Goal: Information Seeking & Learning: Learn about a topic

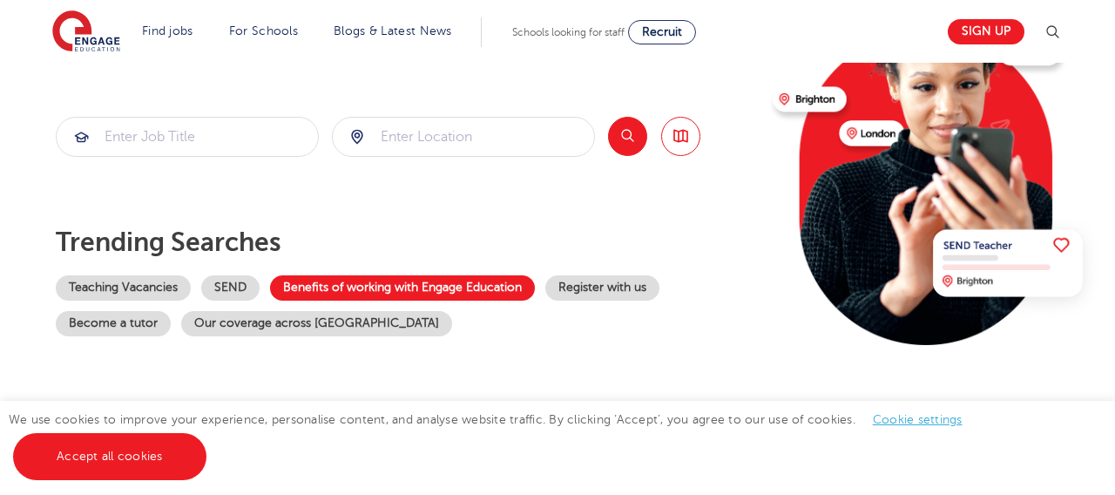
scroll to position [207, 0]
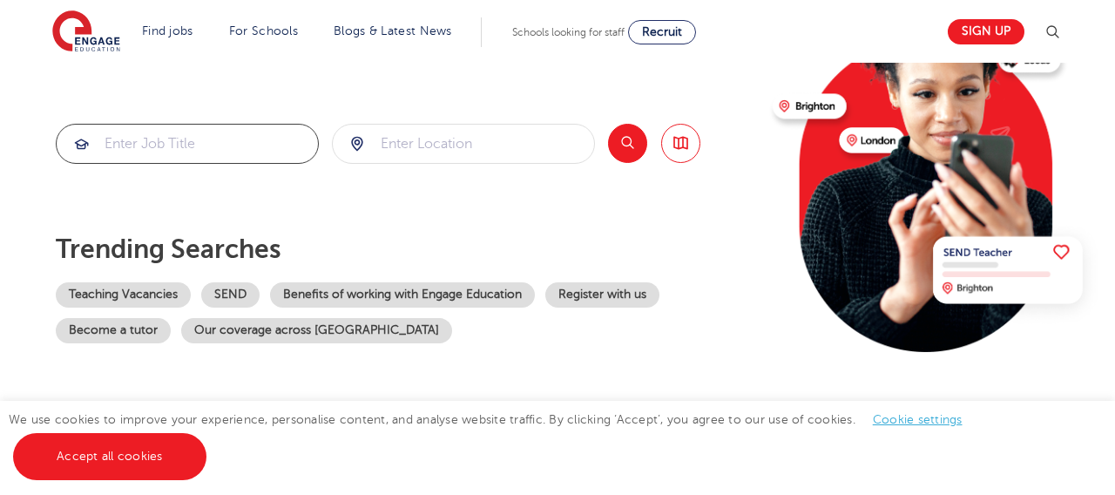
click at [253, 142] on input "search" at bounding box center [187, 144] width 261 height 38
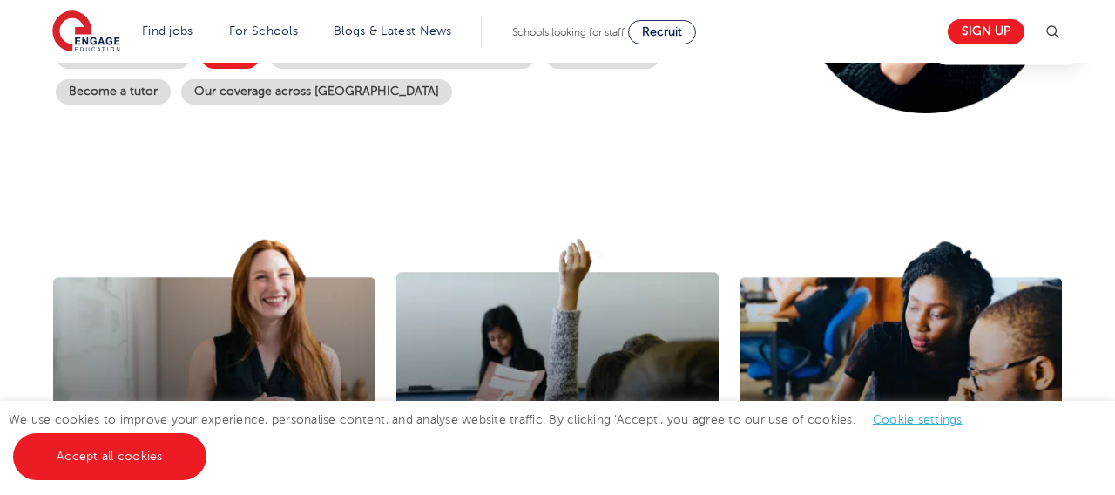
scroll to position [447, 0]
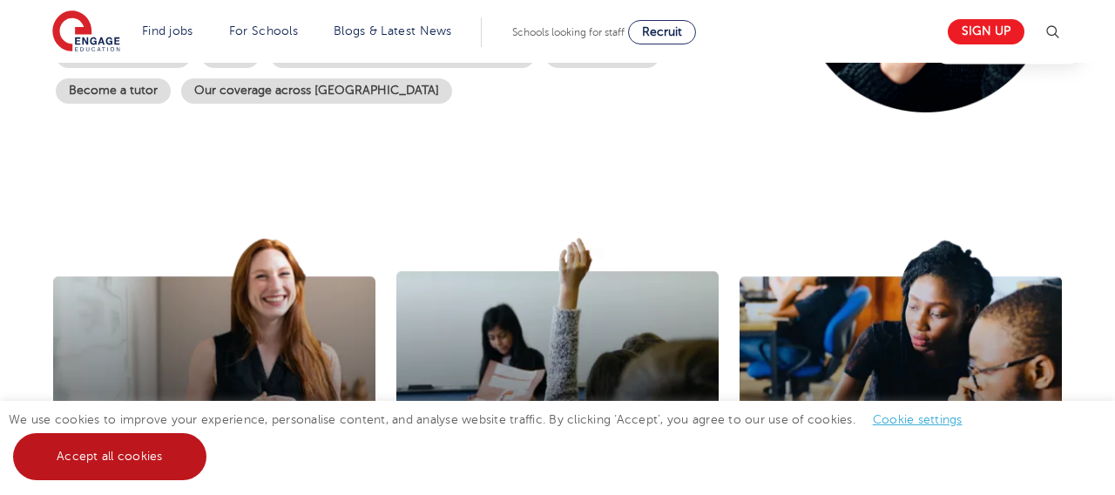
click at [165, 466] on link "Accept all cookies" at bounding box center [109, 456] width 193 height 47
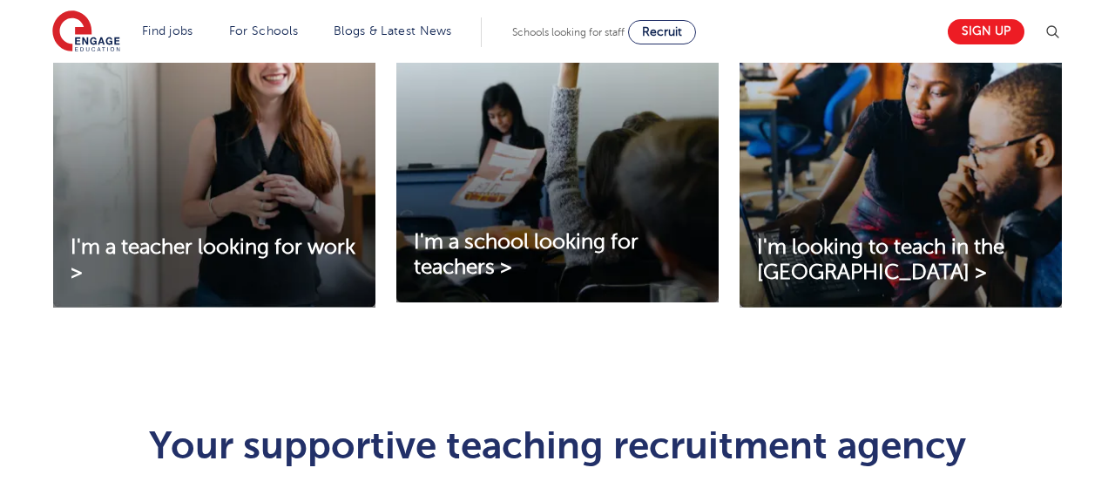
scroll to position [657, 0]
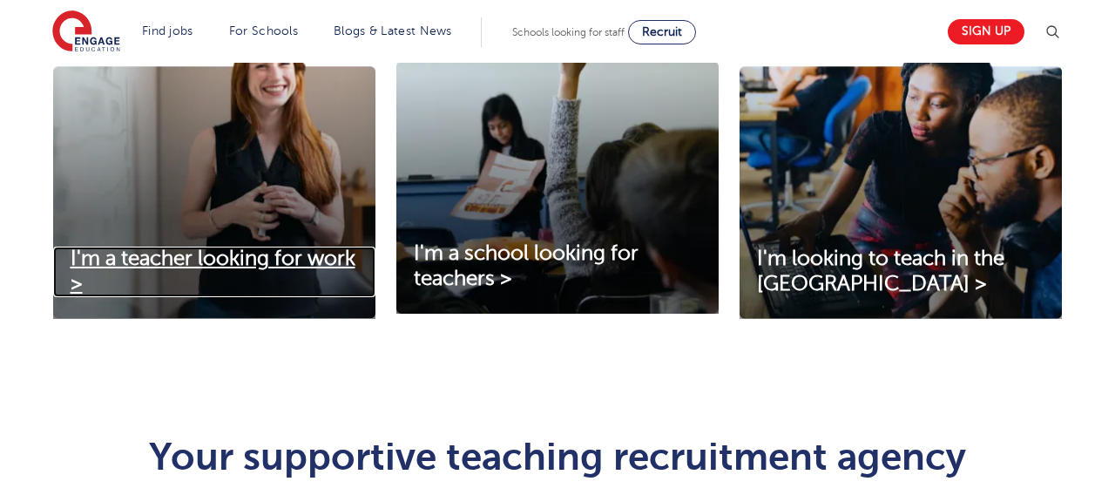
click at [276, 261] on span "I'm a teacher looking for work >" at bounding box center [213, 270] width 285 height 49
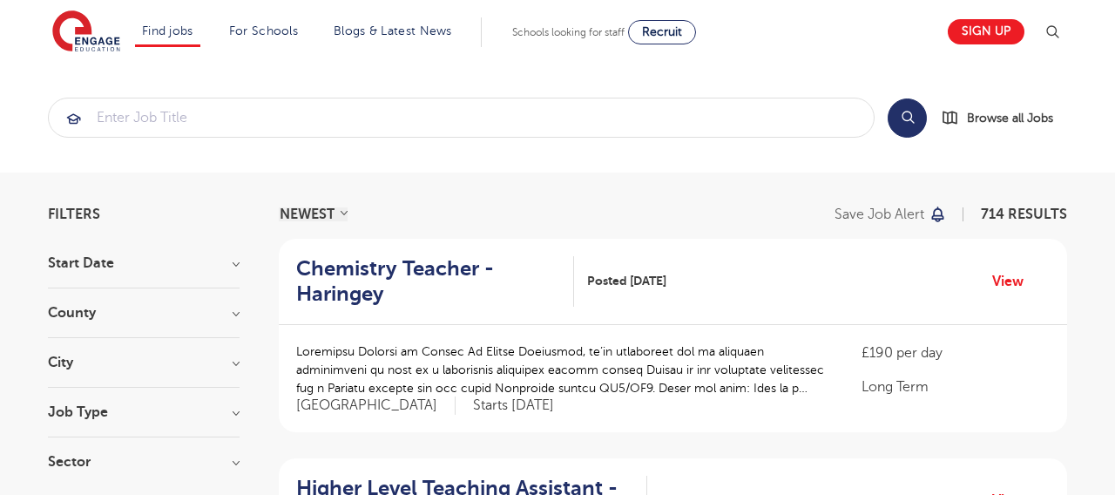
click at [239, 266] on h3 "Start Date" at bounding box center [144, 263] width 192 height 14
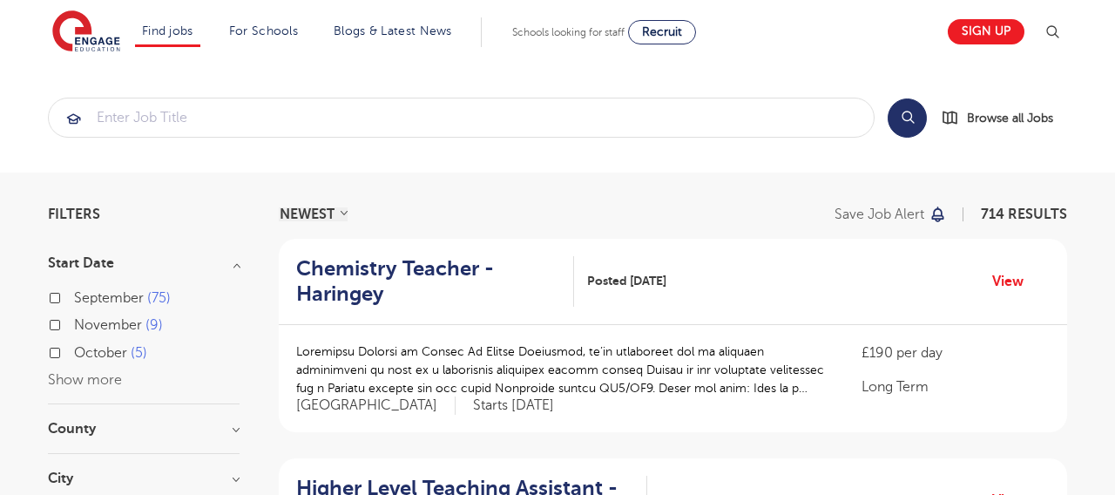
click at [239, 266] on h3 "Start Date" at bounding box center [144, 263] width 192 height 14
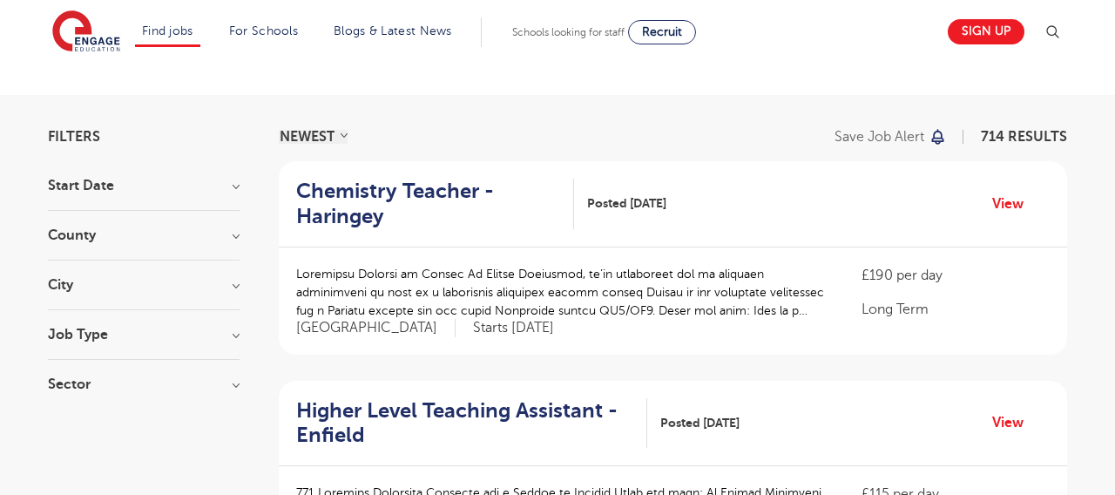
scroll to position [63, 0]
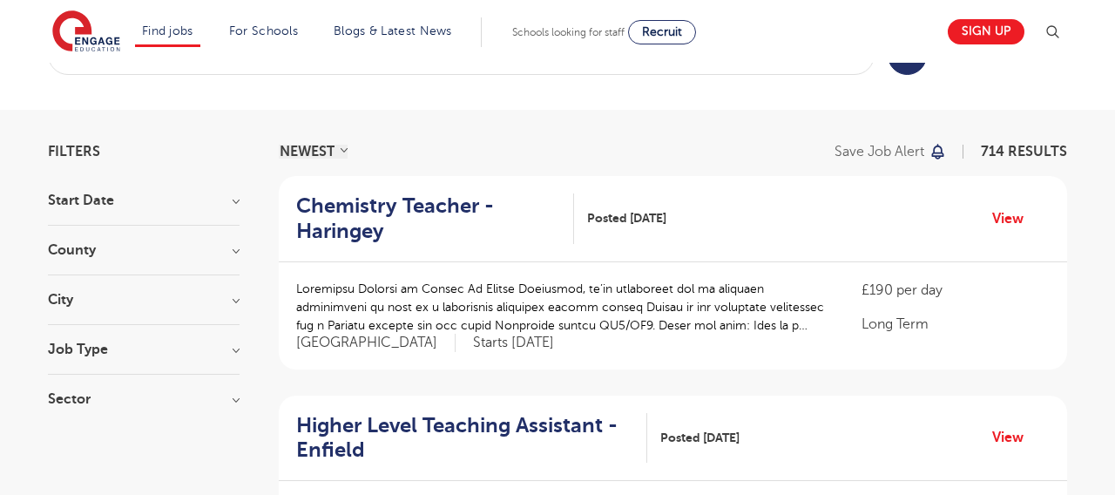
click at [232, 353] on h3 "Job Type" at bounding box center [144, 349] width 192 height 14
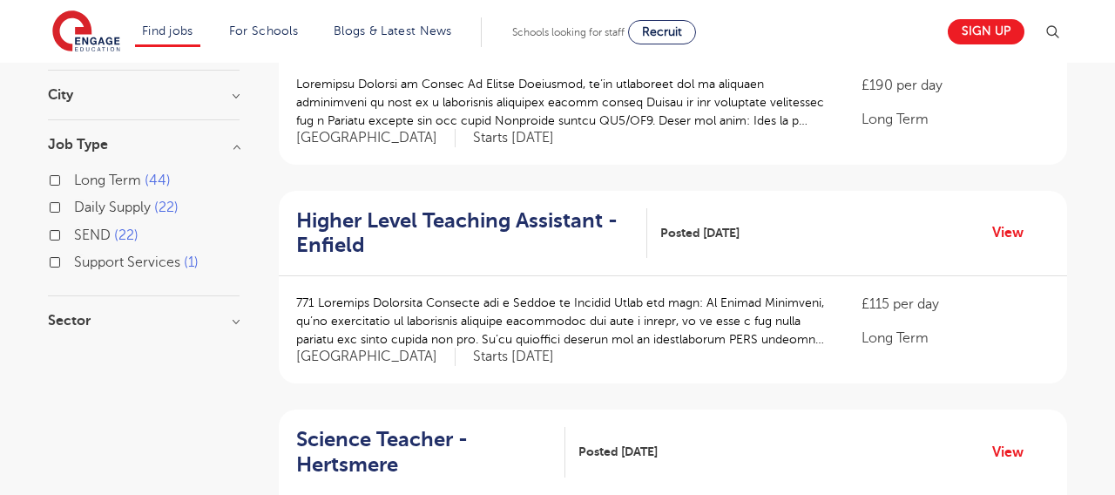
scroll to position [266, 0]
click at [236, 326] on h3 "Sector" at bounding box center [144, 321] width 192 height 14
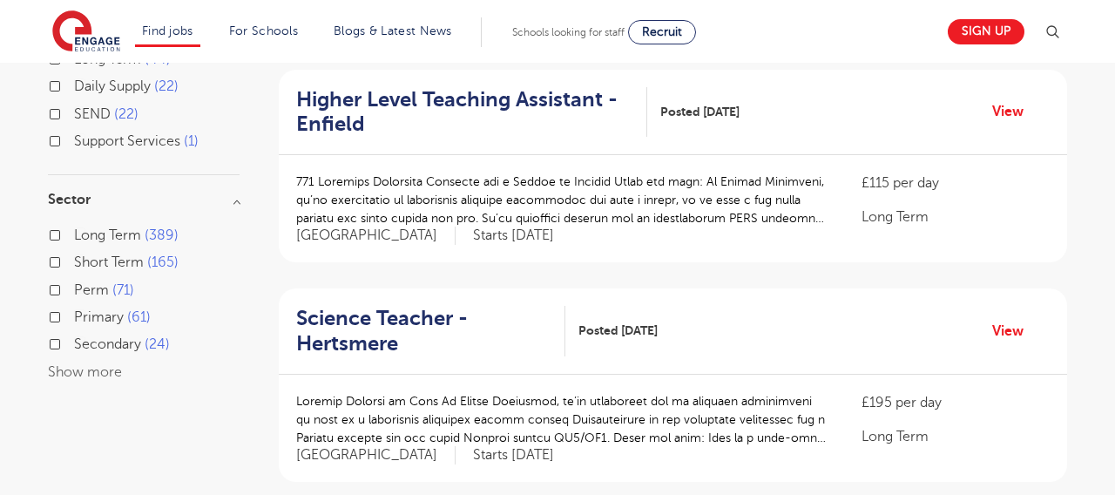
scroll to position [414, 0]
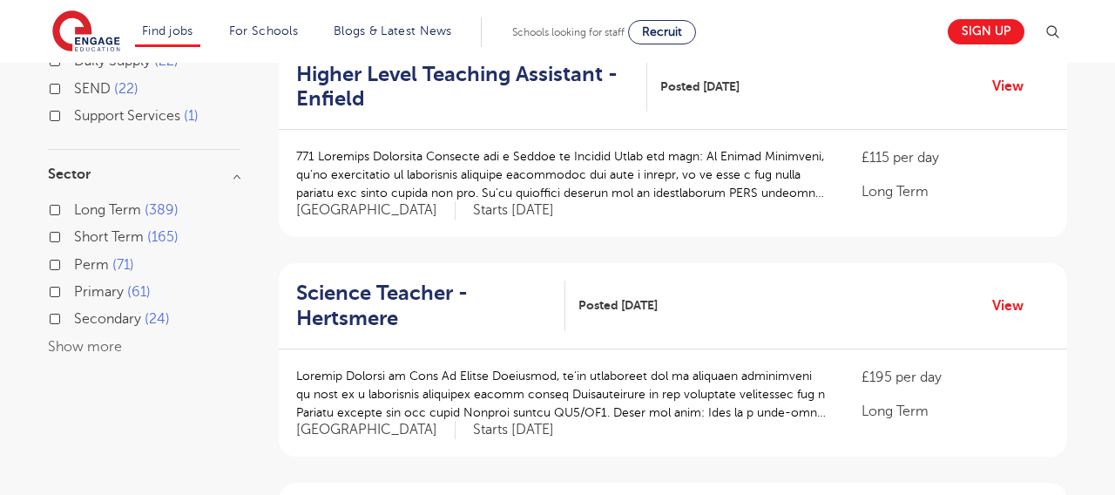
click at [60, 314] on div "Secondary 24" at bounding box center [144, 320] width 192 height 27
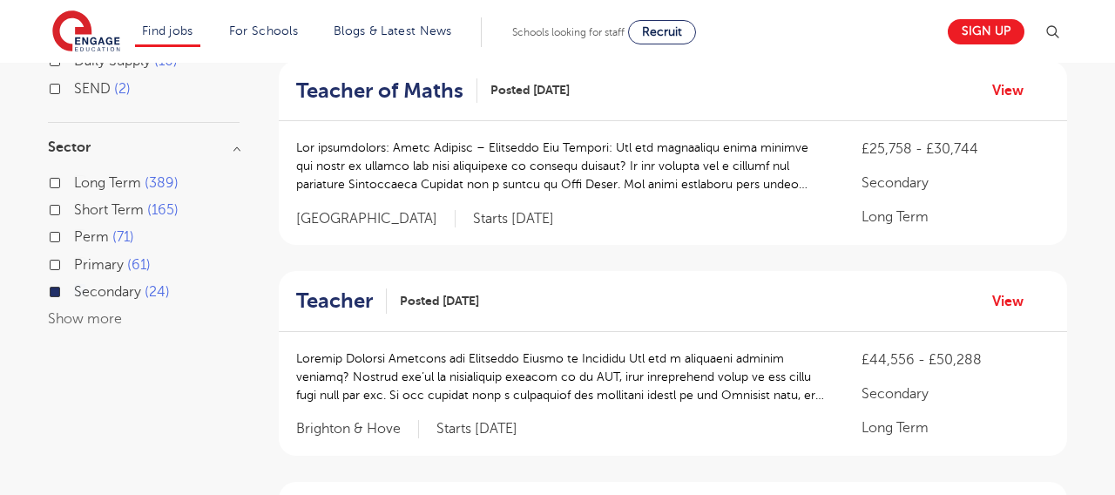
click at [74, 266] on label "Primary 61" at bounding box center [112, 264] width 77 height 23
click at [74, 266] on input "Primary 61" at bounding box center [79, 262] width 11 height 11
checkbox input "true"
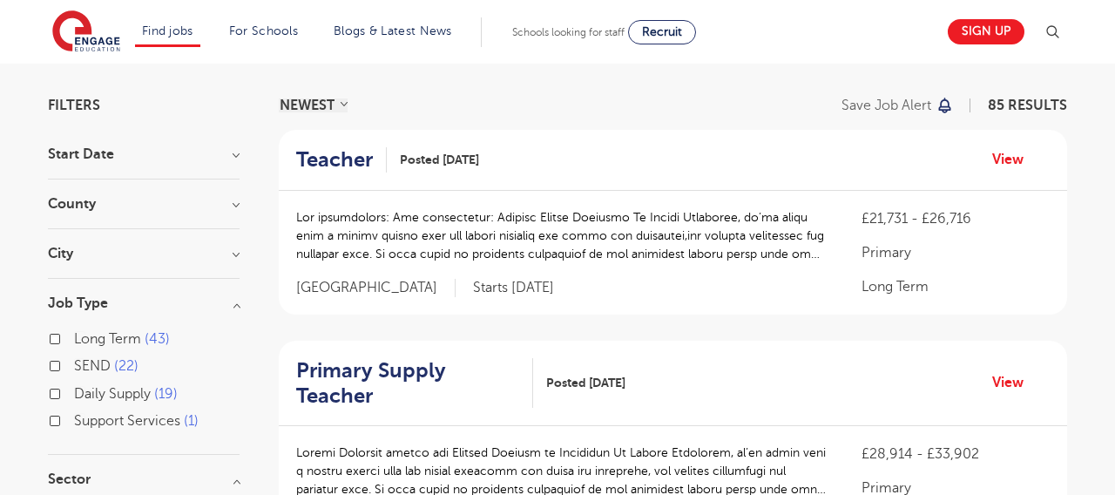
scroll to position [108, 0]
click at [233, 203] on h3 "County" at bounding box center [144, 205] width 192 height 14
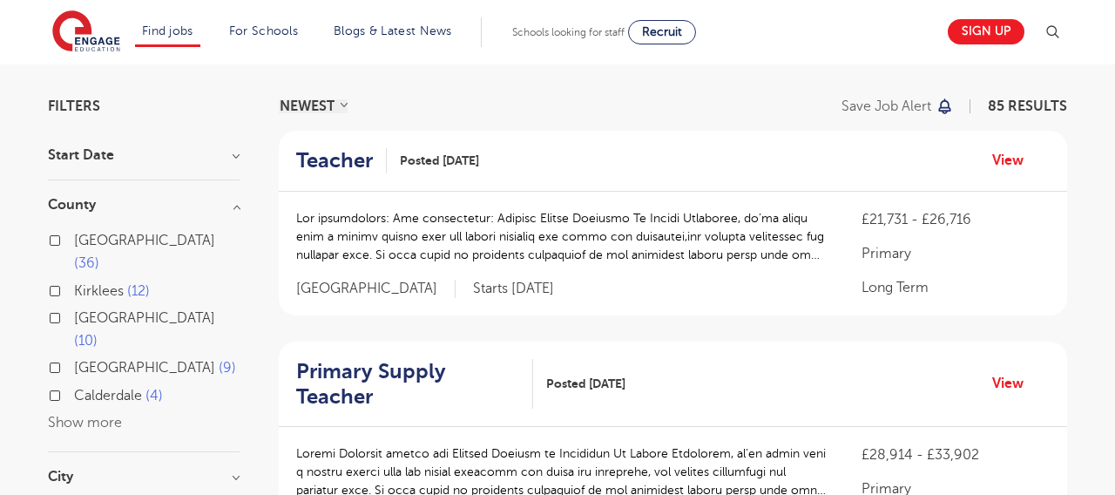
click at [232, 203] on h3 "County" at bounding box center [144, 205] width 192 height 14
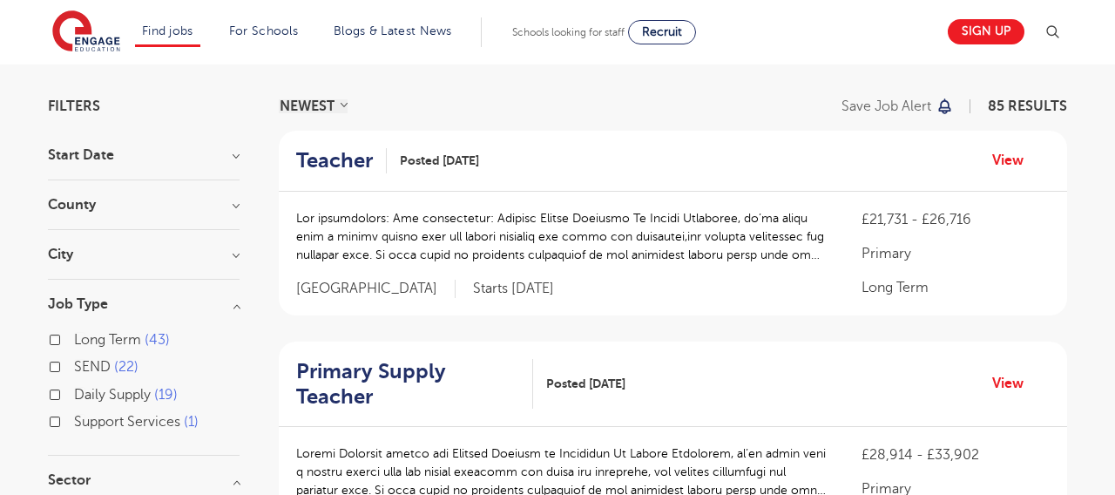
click at [231, 310] on h3 "Job Type" at bounding box center [144, 304] width 192 height 14
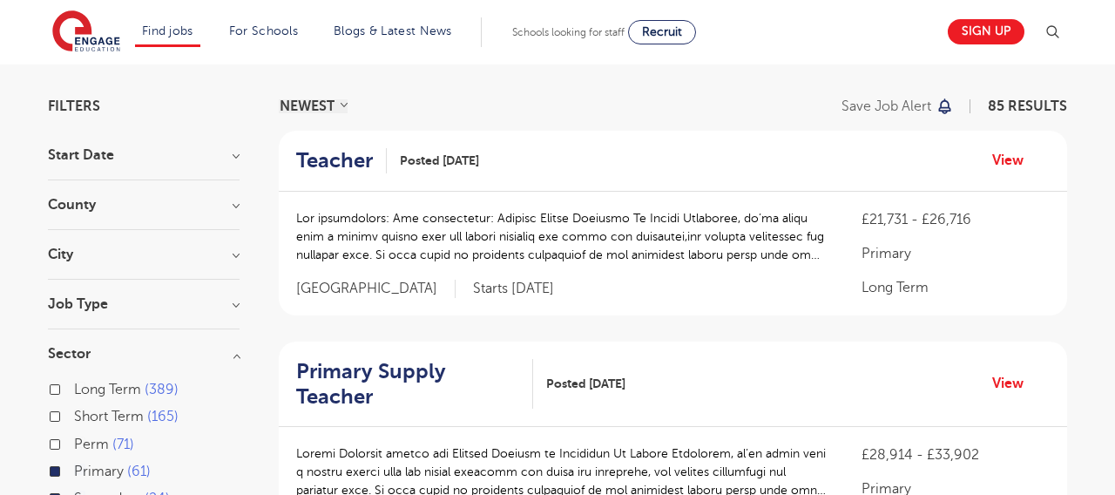
click at [238, 347] on h3 "Sector" at bounding box center [144, 354] width 192 height 14
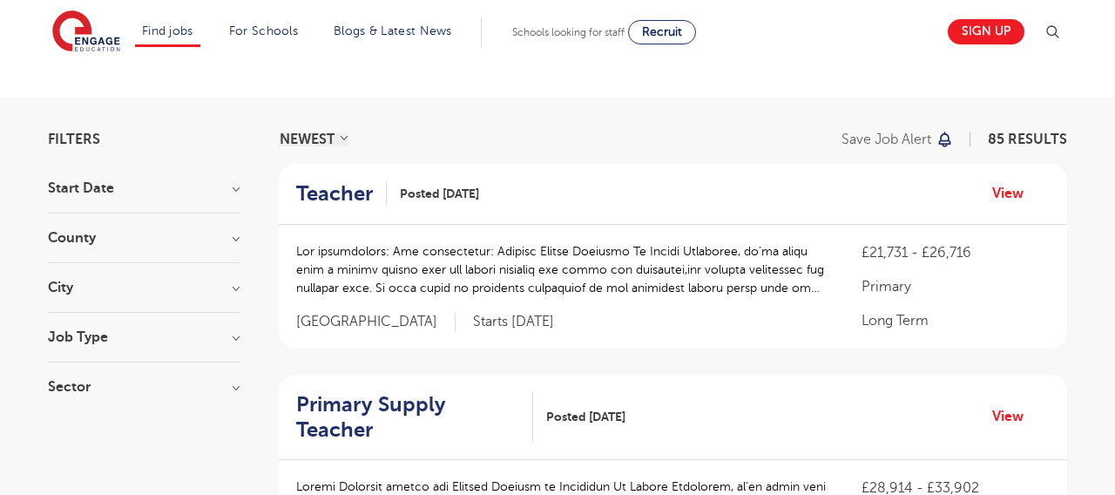
scroll to position [74, 0]
click at [236, 287] on h3 "City" at bounding box center [144, 288] width 192 height 14
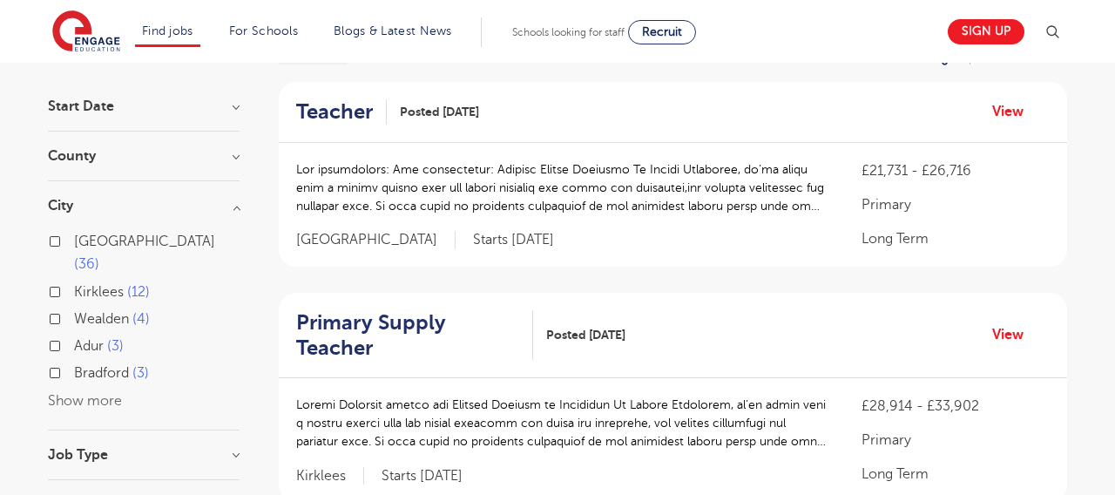
scroll to position [175, 0]
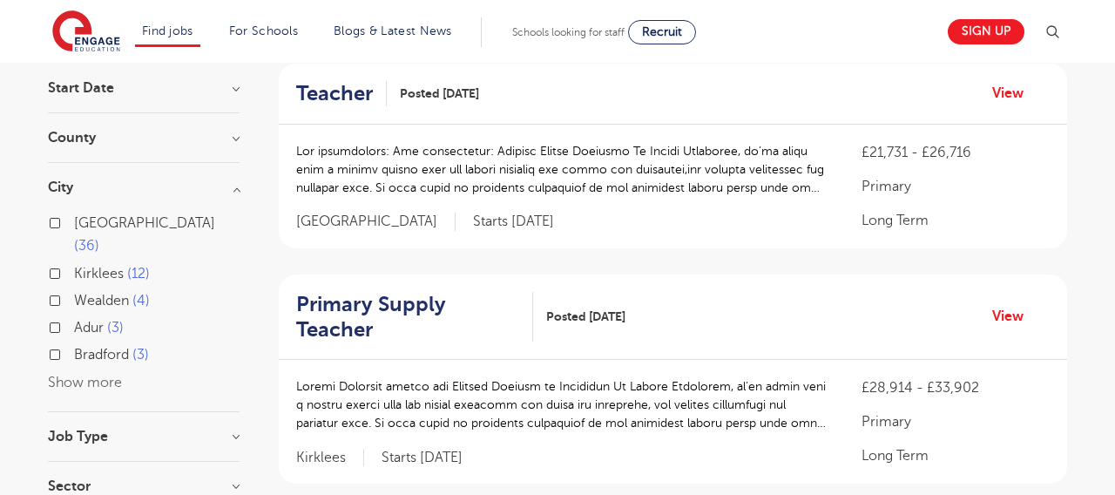
click at [98, 343] on div "Bradford 3" at bounding box center [144, 356] width 192 height 27
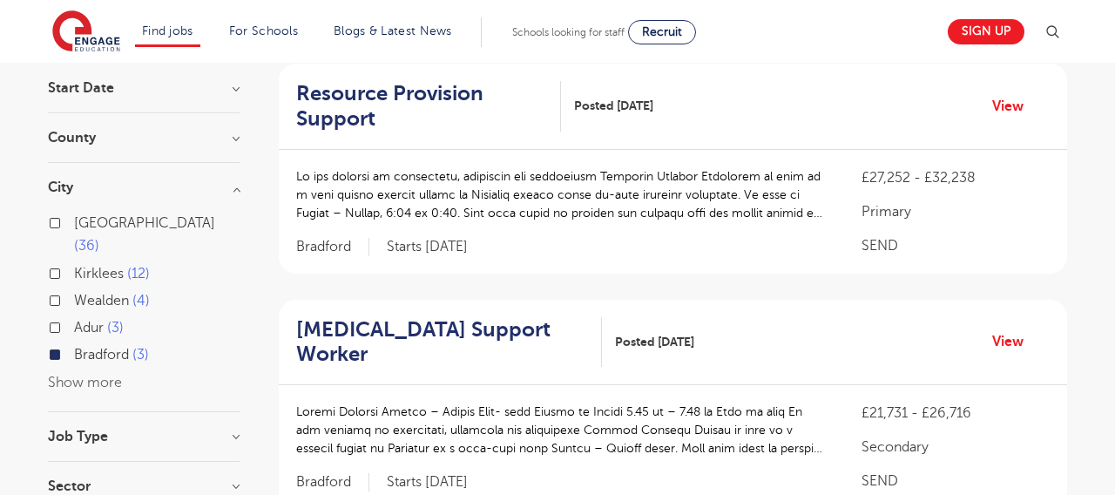
click at [98, 344] on div "Bradford 3" at bounding box center [144, 356] width 192 height 27
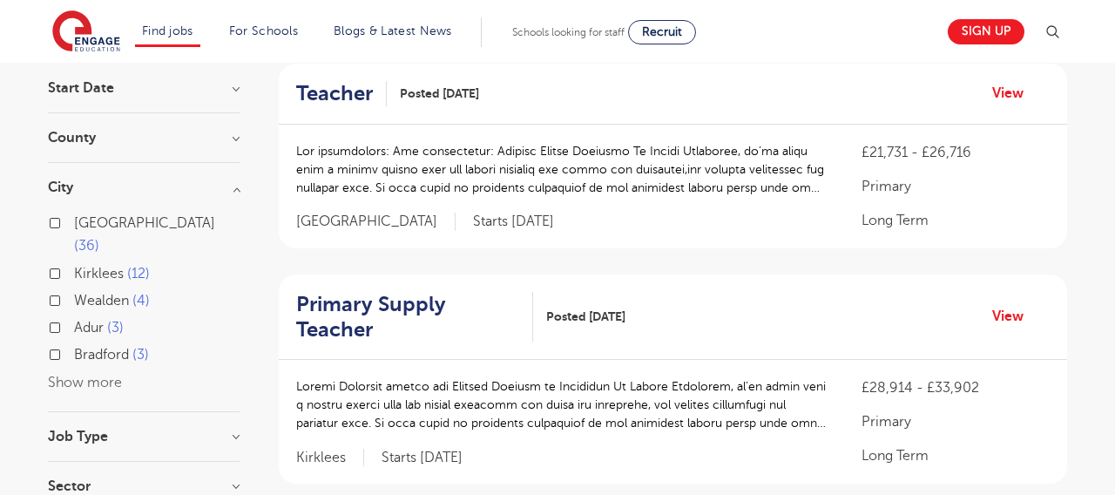
click at [96, 374] on button "Show more" at bounding box center [85, 382] width 74 height 16
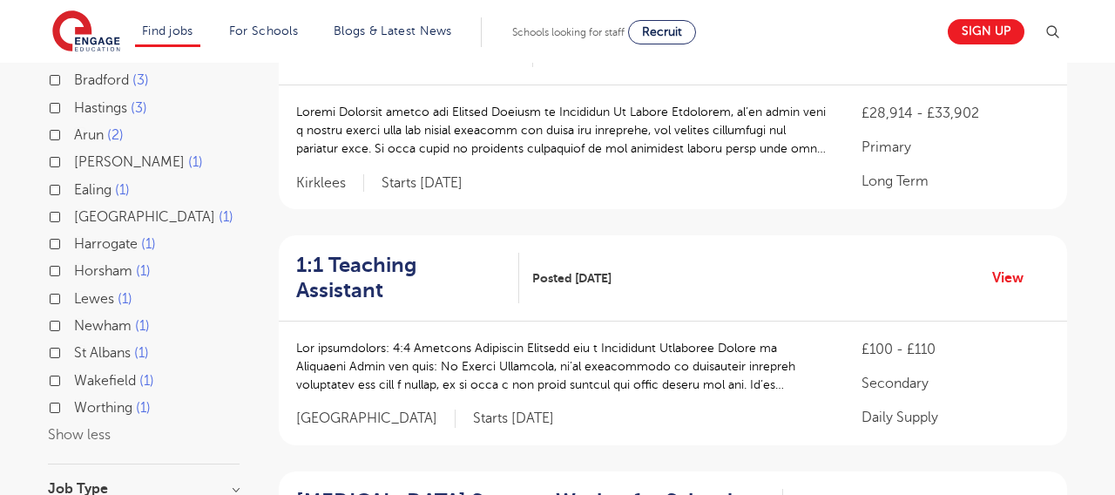
scroll to position [457, 0]
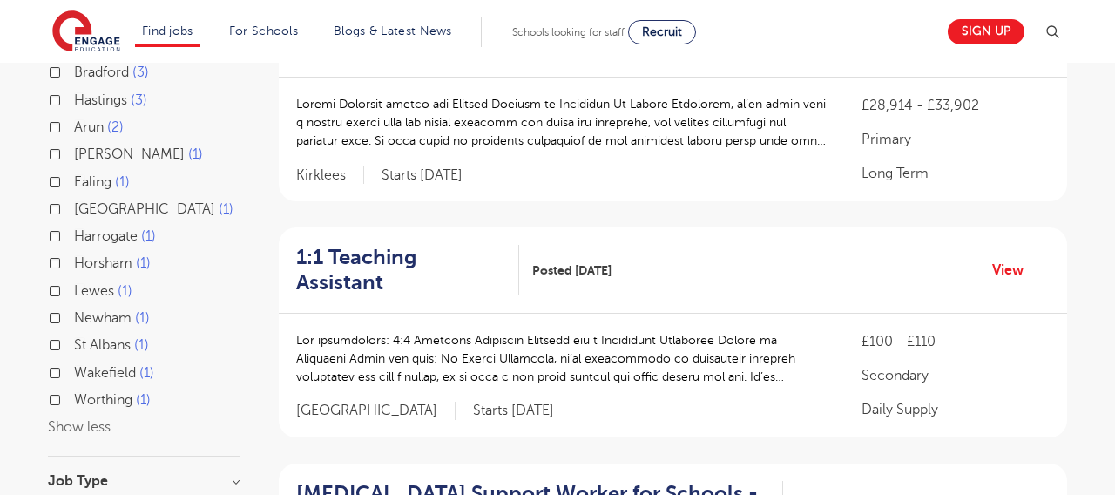
click at [60, 307] on div "Newham 1" at bounding box center [144, 320] width 192 height 27
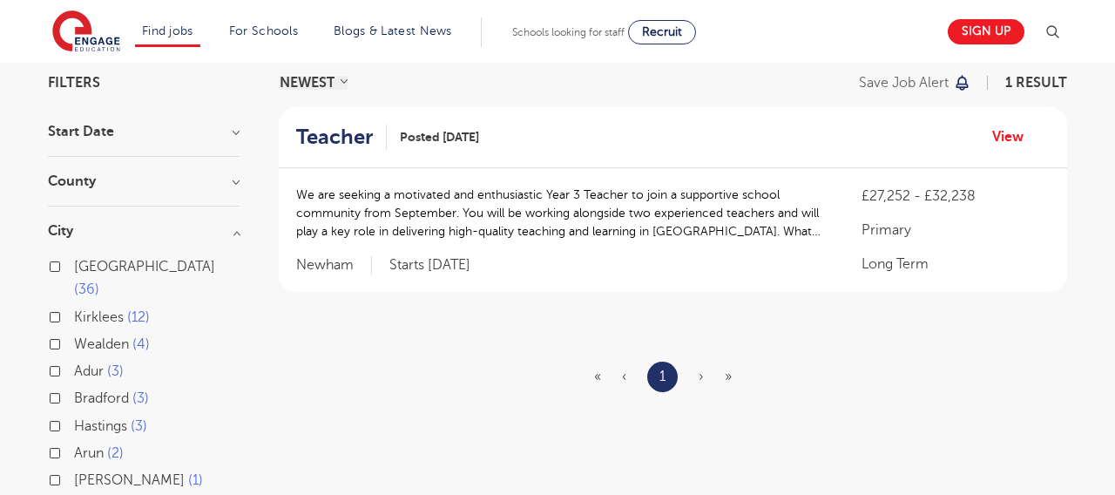
scroll to position [130, 0]
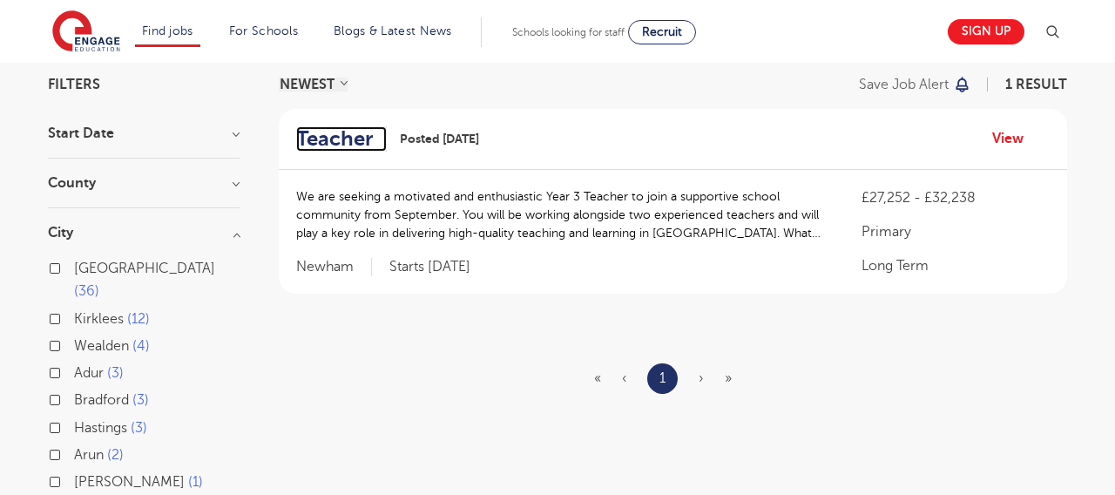
click at [360, 145] on h2 "Teacher" at bounding box center [334, 138] width 77 height 25
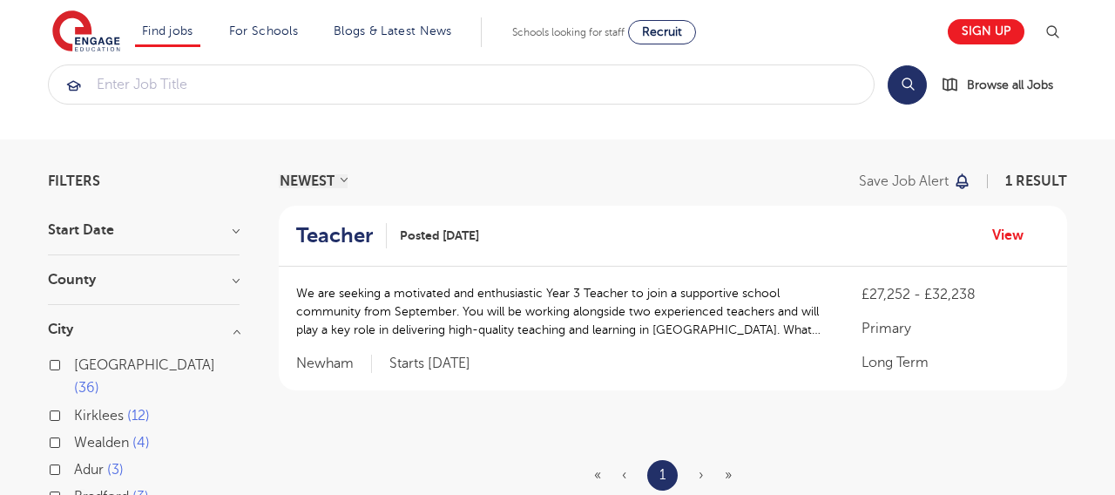
scroll to position [0, 0]
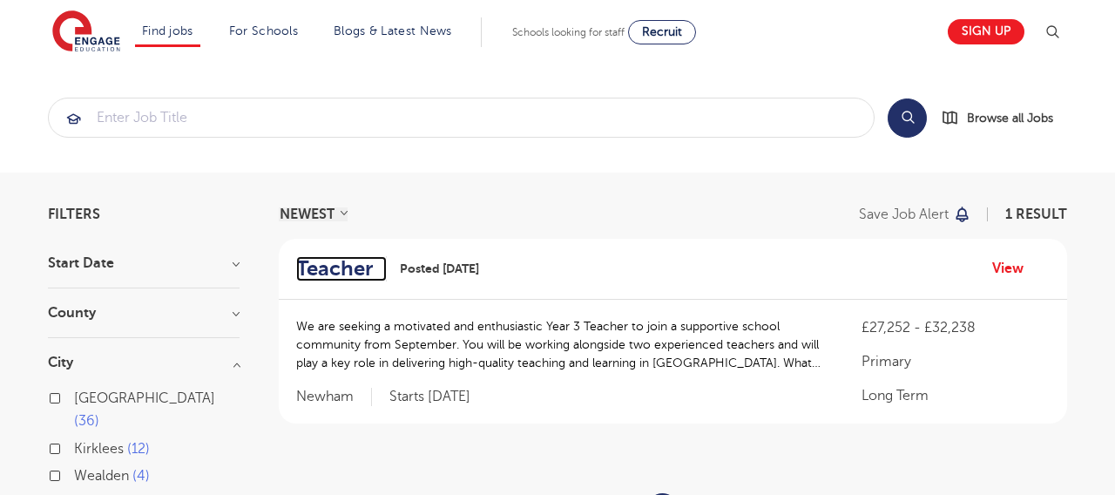
click at [332, 275] on h2 "Teacher" at bounding box center [334, 268] width 77 height 25
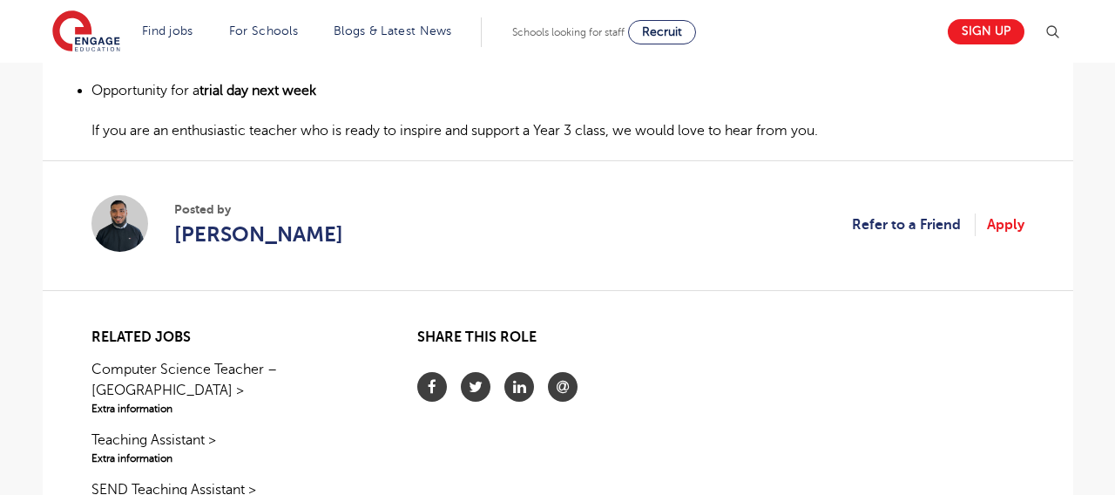
scroll to position [890, 0]
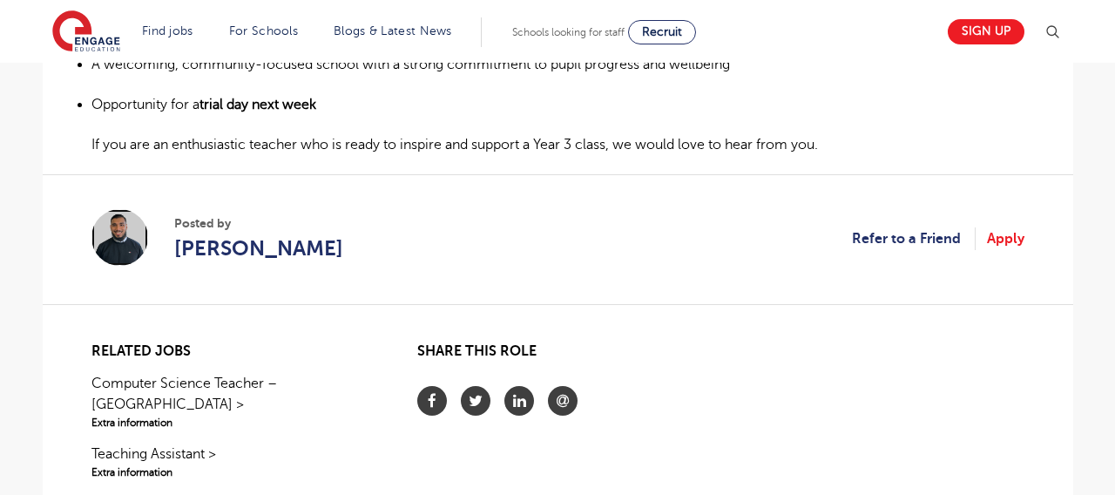
click at [126, 236] on img at bounding box center [119, 237] width 57 height 57
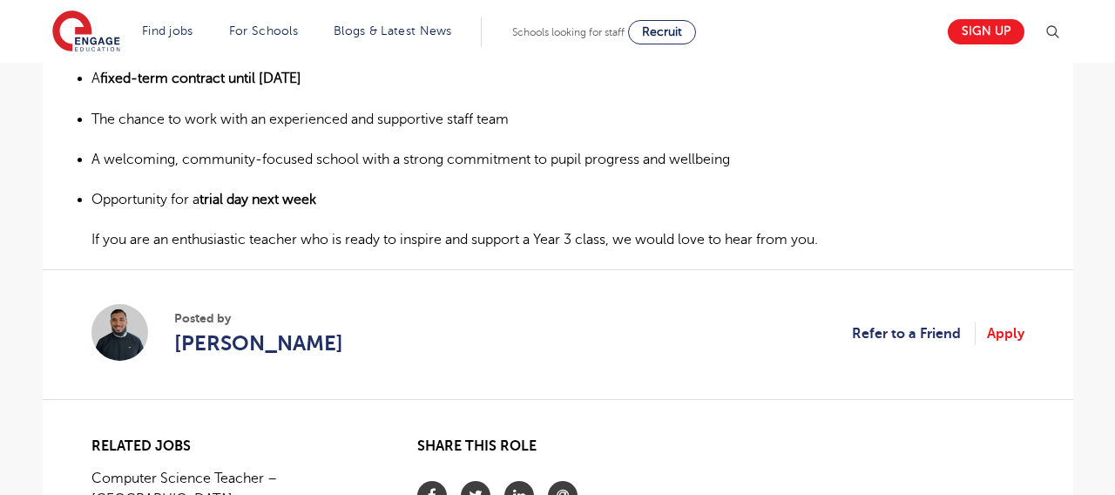
scroll to position [819, 0]
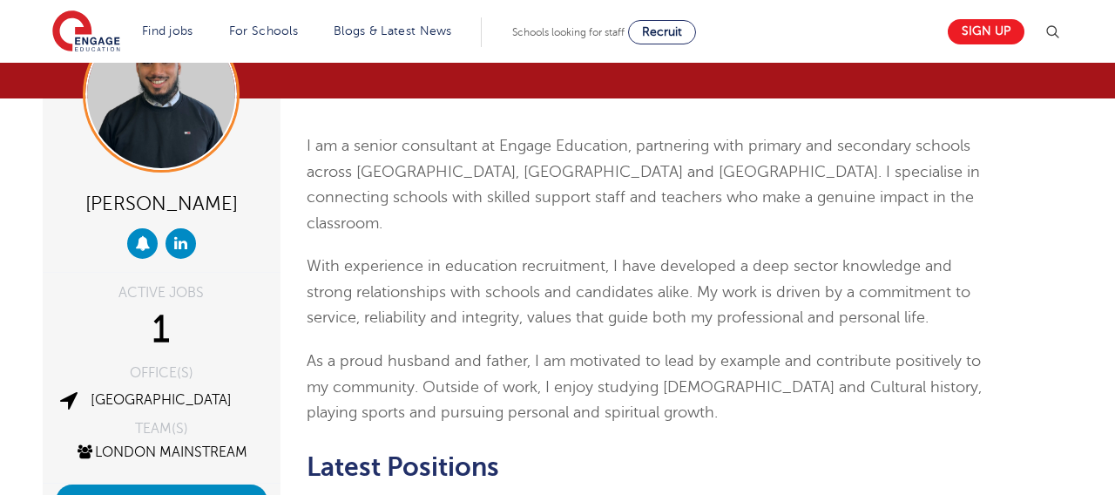
scroll to position [98, 0]
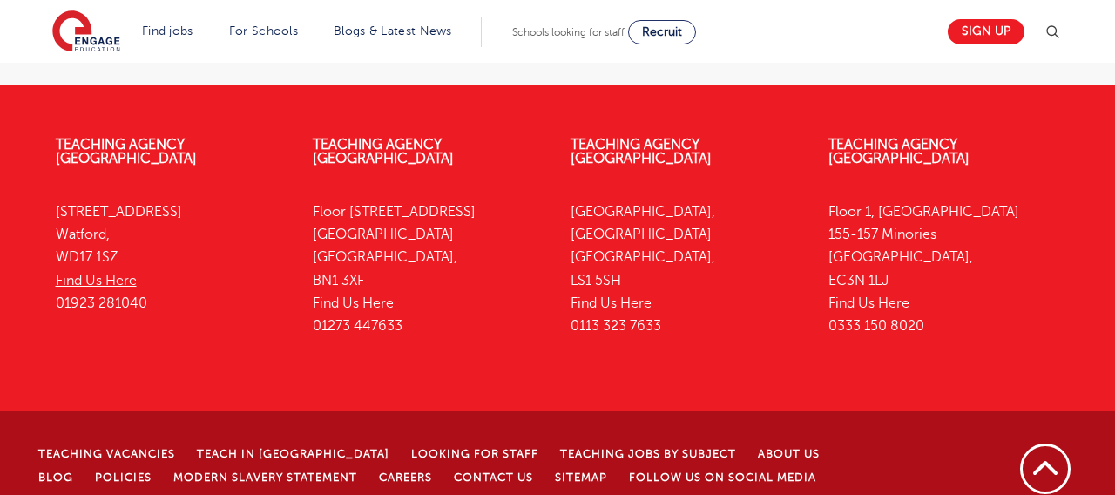
scroll to position [825, 0]
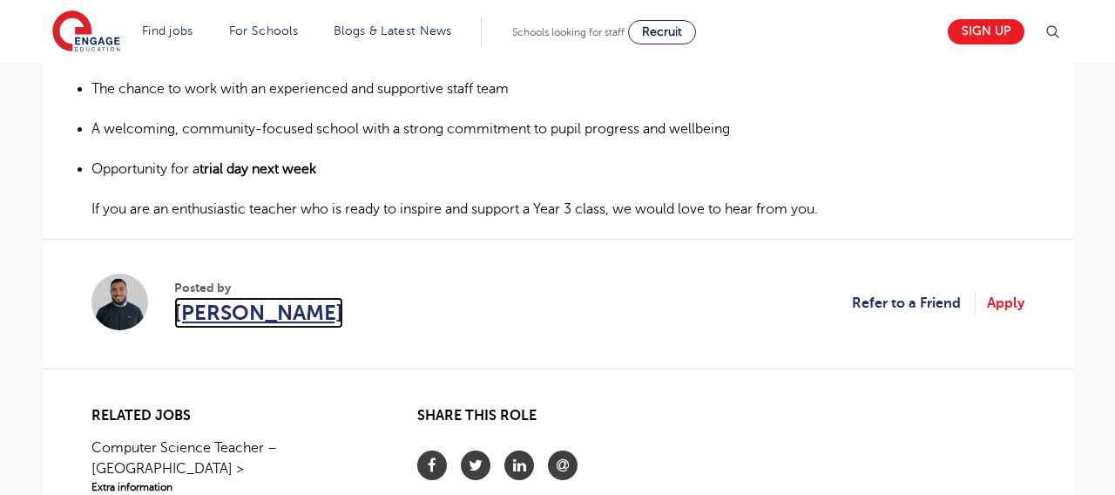
click at [256, 315] on span "[PERSON_NAME]" at bounding box center [258, 312] width 169 height 31
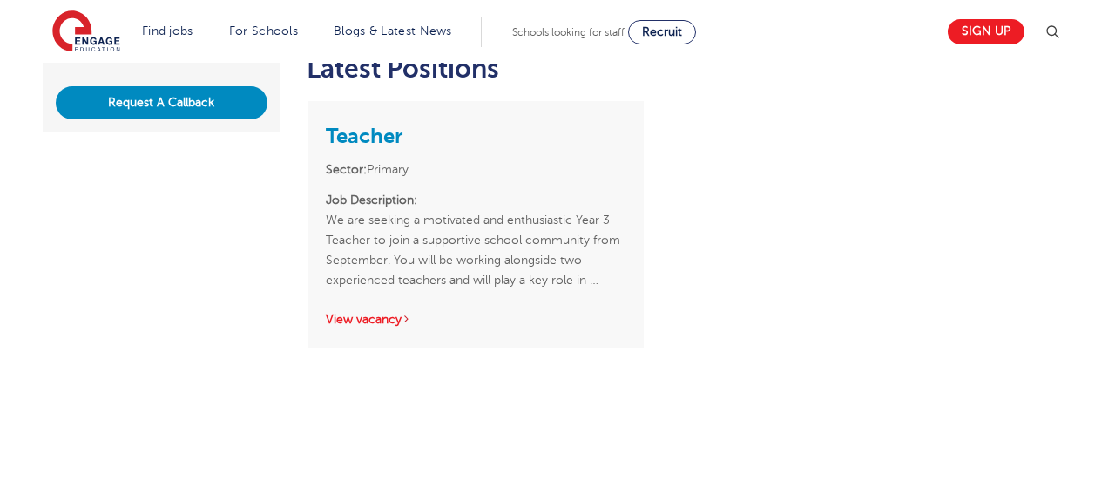
scroll to position [318, 0]
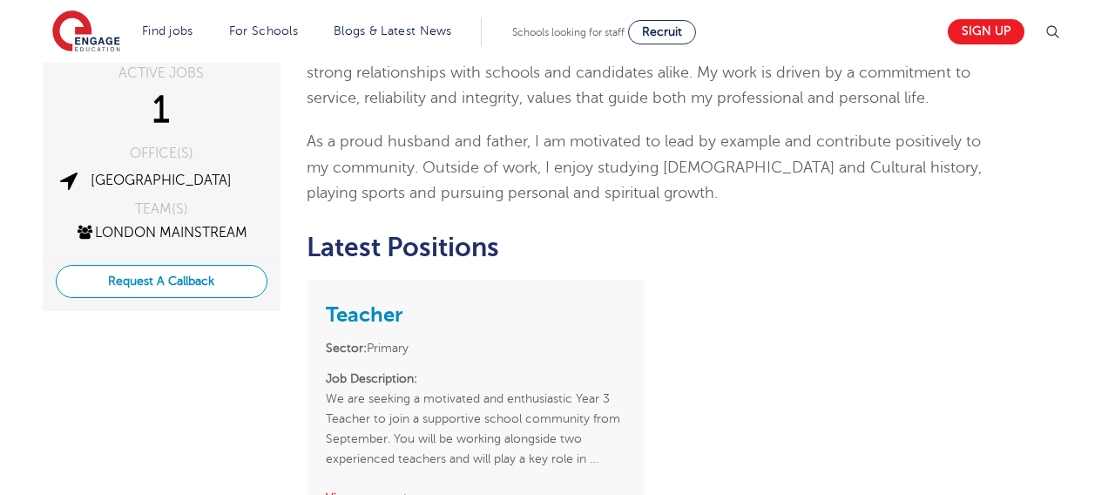
click at [232, 288] on button "Request A Callback" at bounding box center [162, 281] width 212 height 33
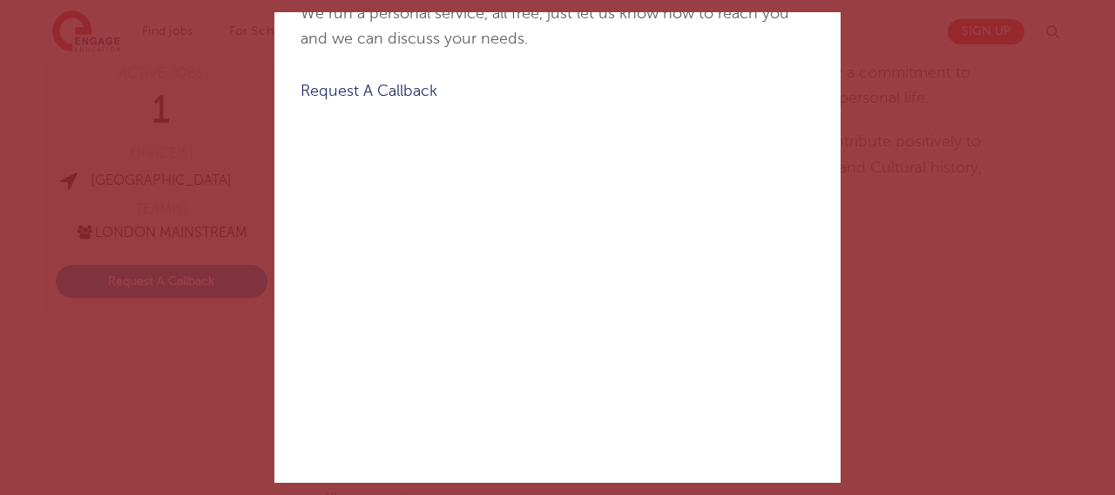
scroll to position [0, 0]
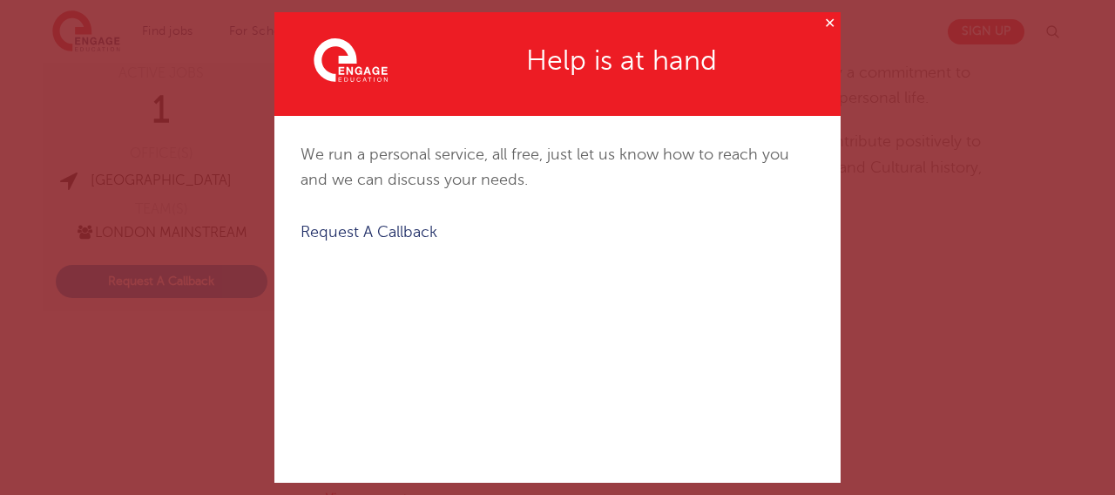
click at [821, 17] on button "✕" at bounding box center [830, 23] width 22 height 22
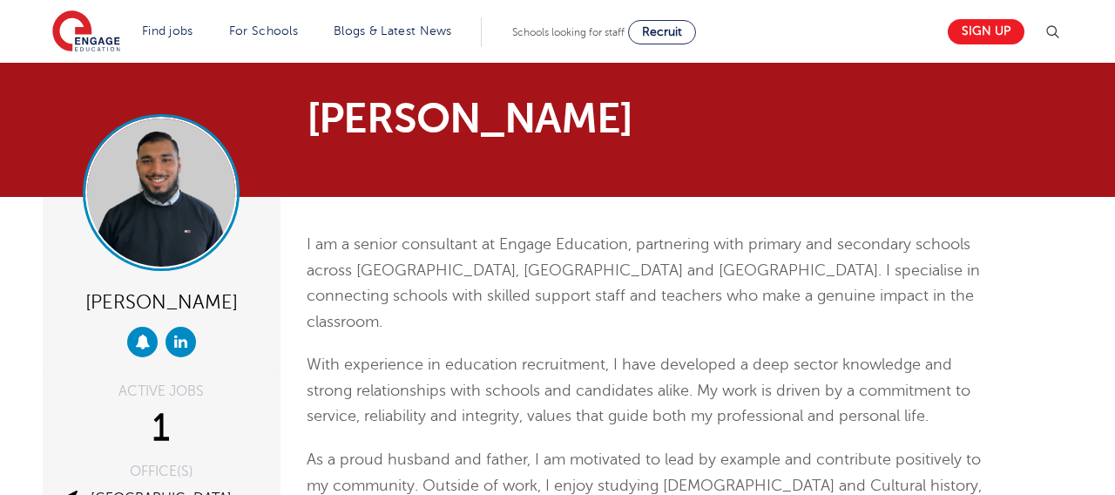
click at [174, 171] on img at bounding box center [161, 192] width 148 height 148
click at [173, 171] on img at bounding box center [161, 192] width 148 height 148
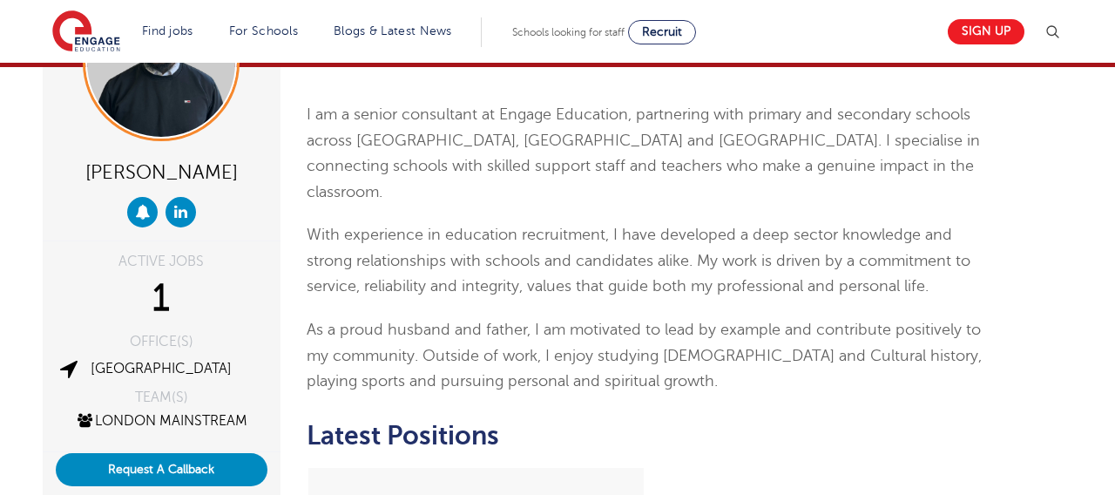
scroll to position [95, 0]
